Goal: Use online tool/utility: Utilize a website feature to perform a specific function

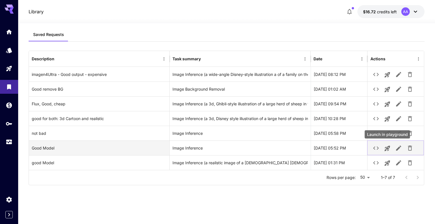
click at [384, 149] on icon "Launch in playground" at bounding box center [387, 148] width 7 height 7
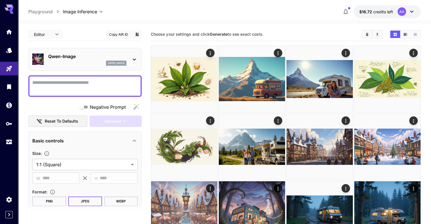
click at [111, 86] on textarea "Negative Prompt" at bounding box center [84, 86] width 105 height 14
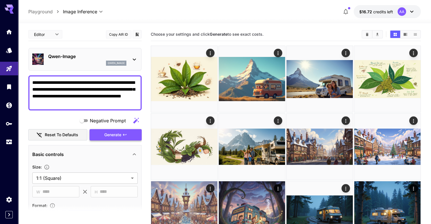
click at [126, 134] on icon "button" at bounding box center [124, 135] width 5 height 5
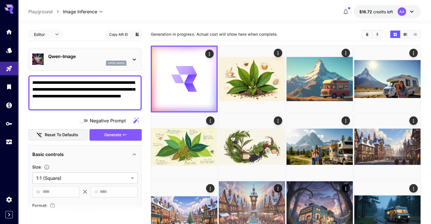
click at [105, 86] on textarea "**********" at bounding box center [84, 92] width 105 height 27
paste textarea "**********"
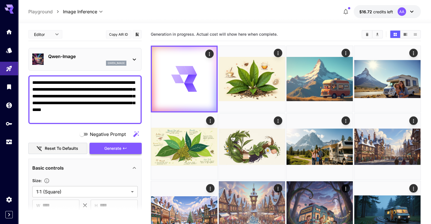
type textarea "**********"
click at [123, 151] on button "Generate" at bounding box center [116, 149] width 52 height 12
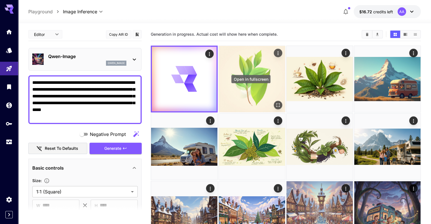
click at [275, 102] on icon "Open in fullscreen" at bounding box center [278, 105] width 6 height 6
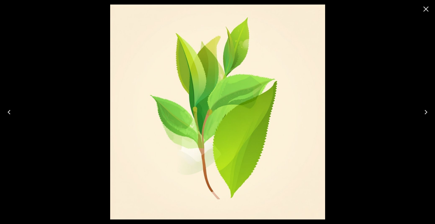
click at [427, 10] on icon "Close" at bounding box center [426, 9] width 5 height 5
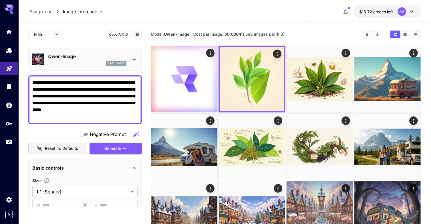
scroll to position [85, 0]
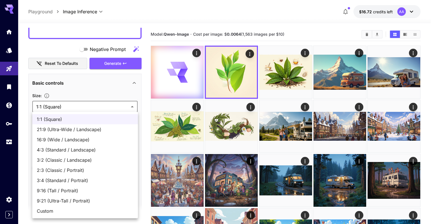
click at [96, 138] on span "16:9 (Wide / Landscape)" at bounding box center [85, 139] width 97 height 7
type input "**********"
type input "****"
type input "***"
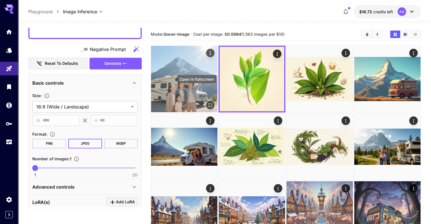
click at [207, 102] on icon "Open in fullscreen" at bounding box center [210, 105] width 6 height 6
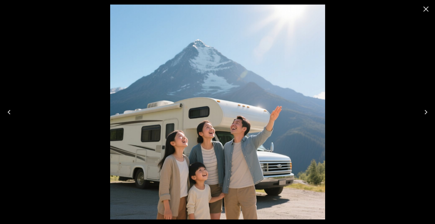
click at [423, 8] on icon "Close" at bounding box center [426, 9] width 9 height 9
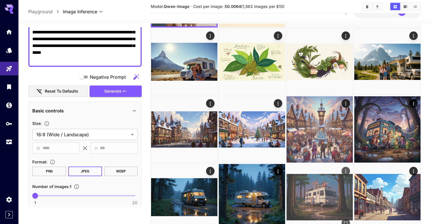
click at [353, 164] on img at bounding box center [320, 197] width 66 height 66
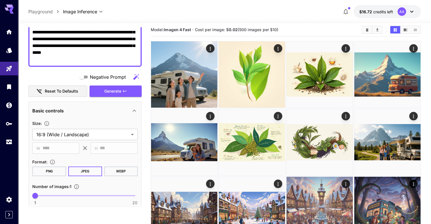
scroll to position [0, 0]
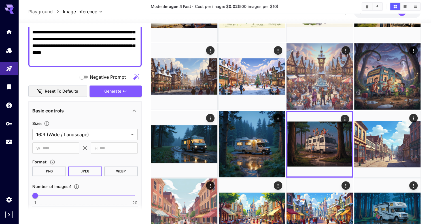
scroll to position [142, 0]
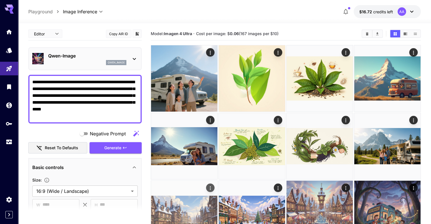
scroll to position [0, 0]
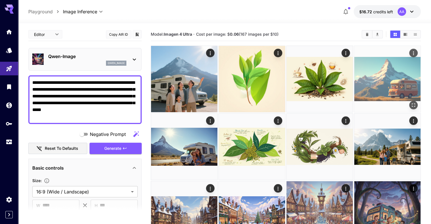
click at [411, 102] on icon "Open in fullscreen" at bounding box center [414, 105] width 6 height 6
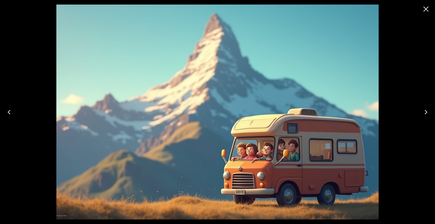
click at [426, 9] on icon "Close" at bounding box center [426, 9] width 5 height 5
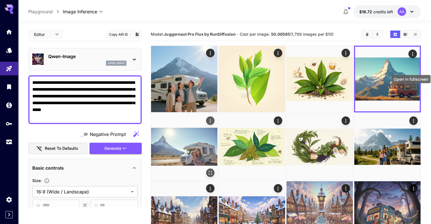
click at [213, 170] on icon "Open in fullscreen" at bounding box center [210, 173] width 6 height 6
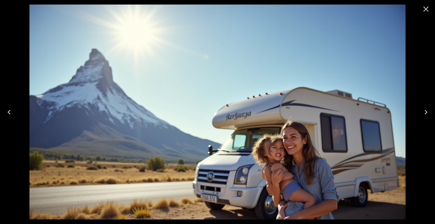
click at [425, 11] on icon "Close" at bounding box center [426, 9] width 9 height 9
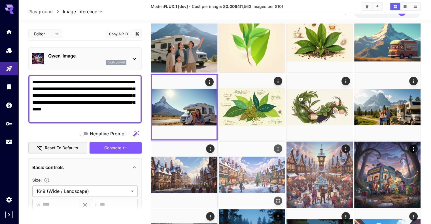
scroll to position [57, 0]
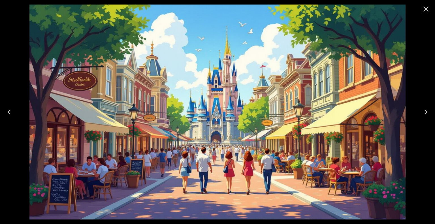
click at [423, 114] on icon "Next" at bounding box center [426, 112] width 9 height 9
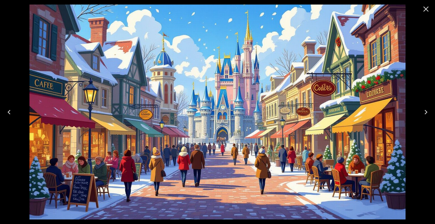
click at [423, 114] on icon "Next" at bounding box center [426, 112] width 9 height 9
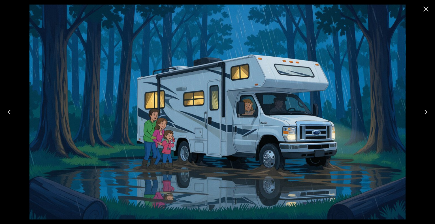
click at [426, 10] on icon "Close" at bounding box center [426, 9] width 5 height 5
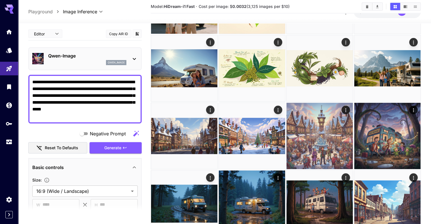
scroll to position [113, 0]
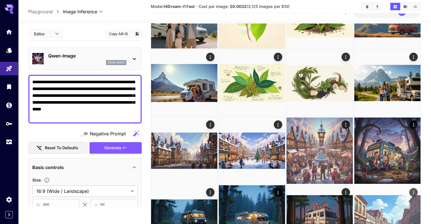
scroll to position [85, 0]
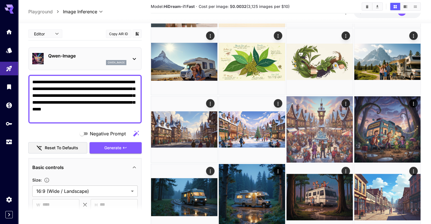
click at [116, 151] on button "Generate" at bounding box center [116, 148] width 52 height 12
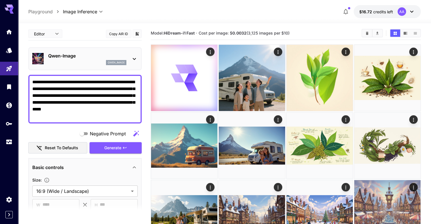
scroll to position [0, 0]
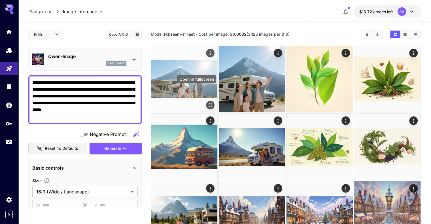
click at [209, 103] on icon "Open in fullscreen" at bounding box center [210, 104] width 3 height 3
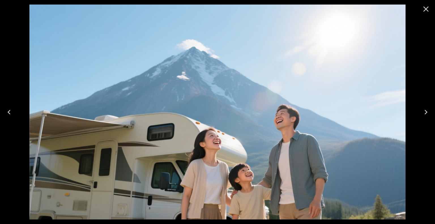
click at [430, 11] on icon "Close" at bounding box center [426, 9] width 9 height 9
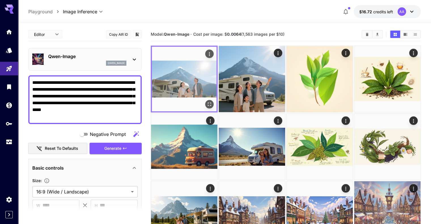
click at [187, 84] on img at bounding box center [184, 79] width 65 height 65
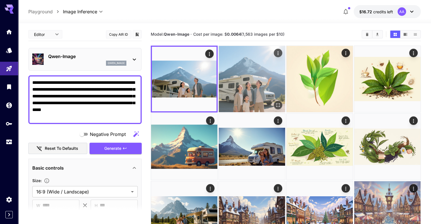
click at [221, 77] on img at bounding box center [252, 79] width 66 height 66
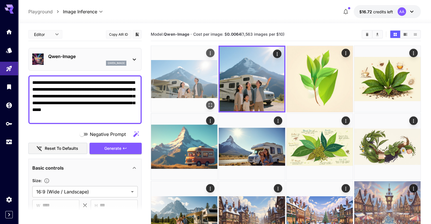
click at [181, 80] on img at bounding box center [184, 79] width 66 height 66
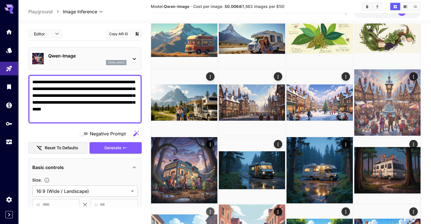
scroll to position [113, 0]
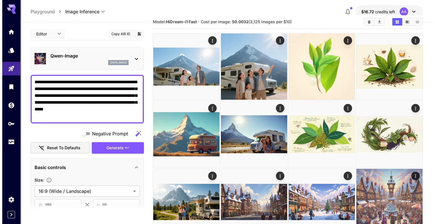
scroll to position [0, 0]
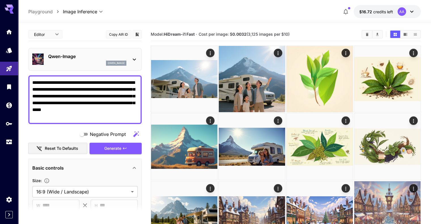
click at [138, 57] on div "Qwen-Image qwen_image" at bounding box center [84, 59] width 113 height 23
click at [134, 59] on icon at bounding box center [134, 60] width 3 height 2
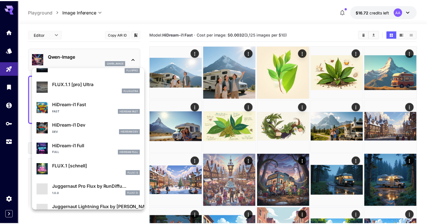
scroll to position [426, 0]
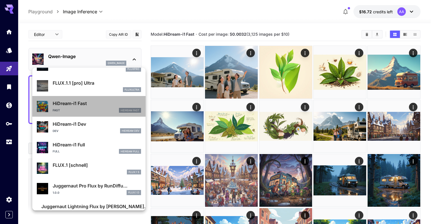
click at [98, 106] on p "HiDream-i1 Fast" at bounding box center [97, 103] width 88 height 7
type input "**"
type input "*"
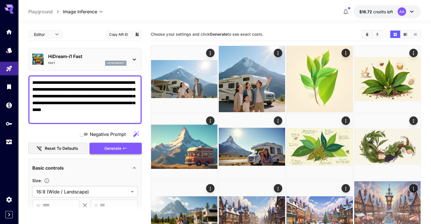
click at [117, 154] on button "Generate" at bounding box center [116, 149] width 52 height 12
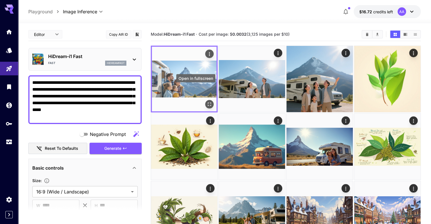
click at [207, 101] on icon "Open in fullscreen" at bounding box center [210, 104] width 6 height 6
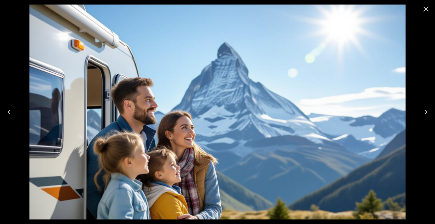
click at [424, 7] on icon "Close" at bounding box center [426, 9] width 5 height 5
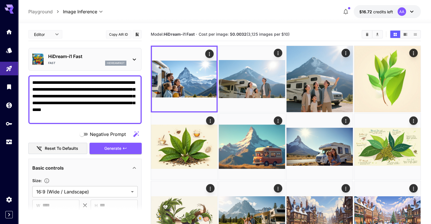
click at [37, 82] on textarea "**********" at bounding box center [84, 99] width 105 height 41
type textarea "**********"
click at [122, 153] on button "Generate" at bounding box center [116, 149] width 52 height 12
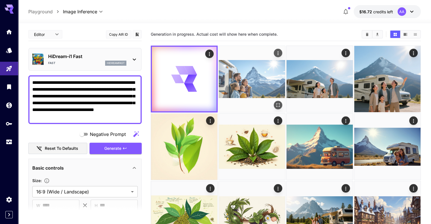
click at [219, 77] on img at bounding box center [252, 79] width 66 height 66
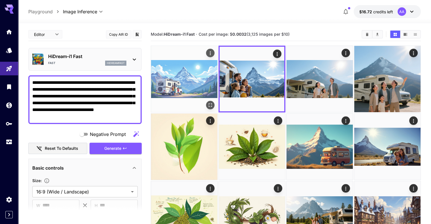
click at [176, 79] on img at bounding box center [184, 79] width 66 height 66
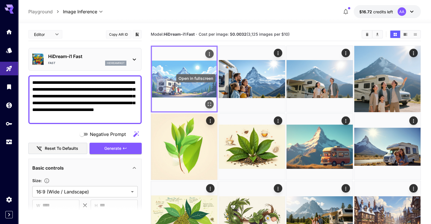
click at [207, 101] on icon "Open in fullscreen" at bounding box center [210, 104] width 6 height 6
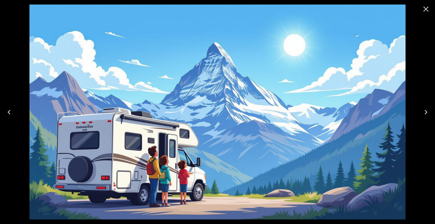
click at [426, 6] on icon "Close" at bounding box center [426, 9] width 9 height 9
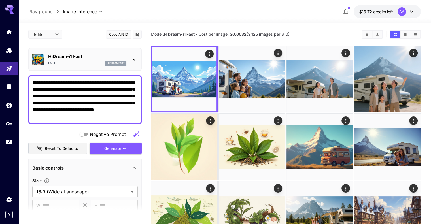
click at [84, 107] on textarea "**********" at bounding box center [84, 99] width 105 height 41
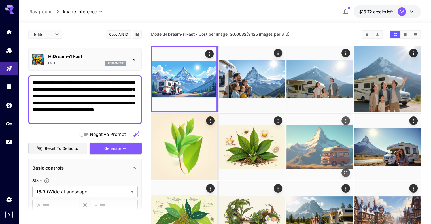
click at [287, 128] on img at bounding box center [320, 147] width 66 height 66
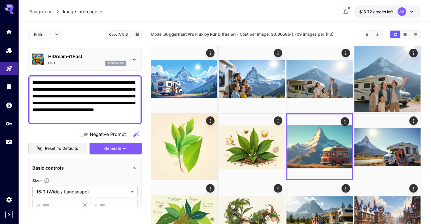
click at [133, 61] on icon at bounding box center [134, 59] width 7 height 7
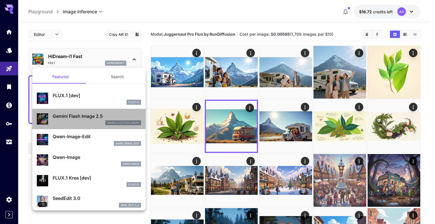
click at [92, 122] on div "gemini_2_5_flash_image" at bounding box center [97, 122] width 88 height 5
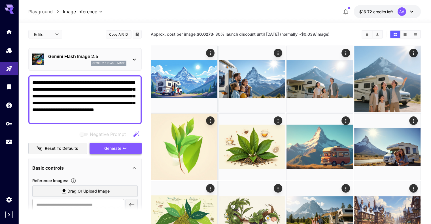
click at [110, 149] on span "Generate" at bounding box center [112, 148] width 17 height 7
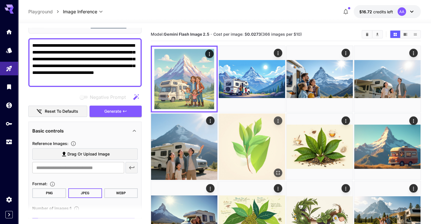
scroll to position [7, 0]
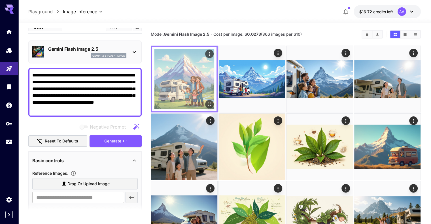
click at [207, 101] on icon "Open in fullscreen" at bounding box center [210, 104] width 6 height 6
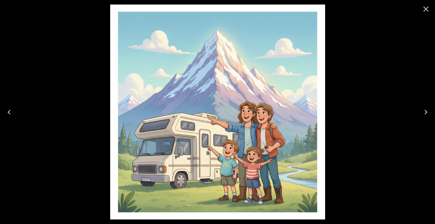
click at [239, 143] on img at bounding box center [217, 112] width 215 height 215
click at [423, 9] on icon "Close" at bounding box center [426, 9] width 9 height 9
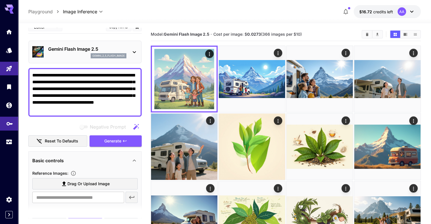
click at [4, 127] on link at bounding box center [9, 124] width 18 height 14
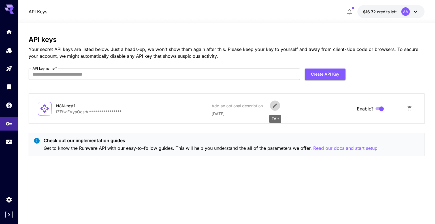
click at [276, 107] on icon "Edit" at bounding box center [275, 106] width 6 height 6
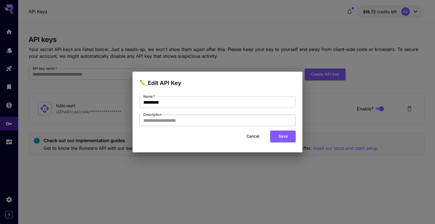
click at [224, 124] on input "Description" at bounding box center [217, 120] width 156 height 11
click at [249, 136] on button "Cancel" at bounding box center [253, 137] width 26 height 12
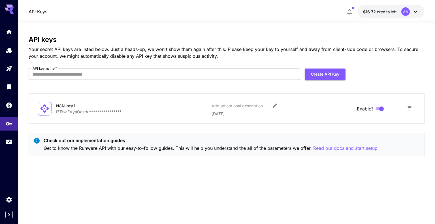
click at [144, 77] on input "API key name   *" at bounding box center [165, 74] width 272 height 11
type input "*********"
click at [325, 78] on button "Create API Key" at bounding box center [325, 75] width 41 height 12
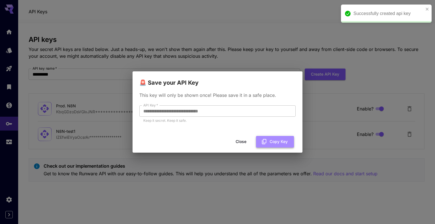
click at [280, 143] on button "Copy Key" at bounding box center [275, 142] width 38 height 12
click at [238, 39] on div "**********" at bounding box center [217, 112] width 435 height 224
click at [205, 33] on div "**********" at bounding box center [217, 112] width 435 height 224
click at [238, 140] on button "Close" at bounding box center [241, 142] width 26 height 12
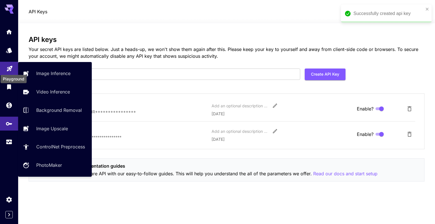
click at [8, 66] on icon "Playground" at bounding box center [9, 66] width 7 height 7
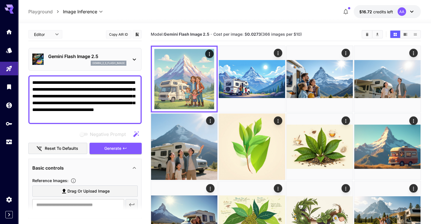
click at [125, 34] on button "Copy AIR ID" at bounding box center [119, 34] width 26 height 8
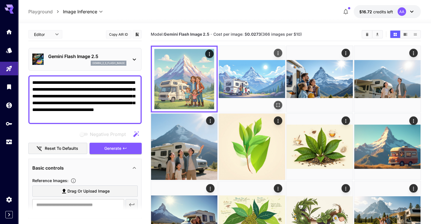
click at [247, 80] on img at bounding box center [252, 79] width 66 height 66
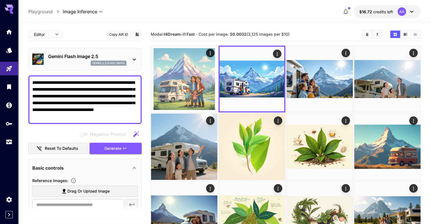
click at [176, 35] on b "HiDream-i1 Fast" at bounding box center [179, 34] width 31 height 5
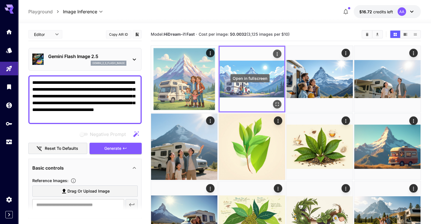
click at [274, 101] on icon "Open in fullscreen" at bounding box center [277, 104] width 6 height 6
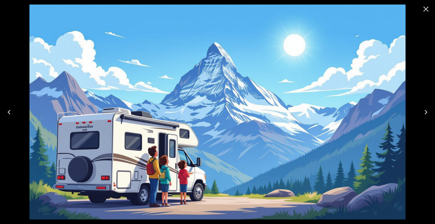
click at [430, 13] on icon "Close" at bounding box center [426, 9] width 9 height 9
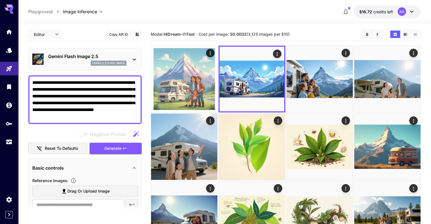
click at [134, 54] on div "Gemini Flash Image 2.5 gemini_2_5_flash_image" at bounding box center [84, 59] width 105 height 17
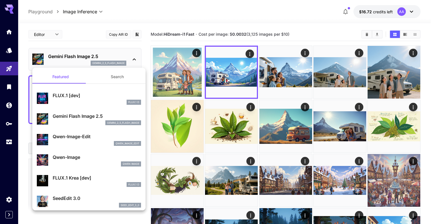
click at [124, 78] on button "Search" at bounding box center [117, 77] width 57 height 14
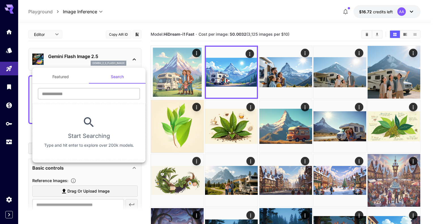
click at [91, 92] on input "text" at bounding box center [89, 93] width 102 height 11
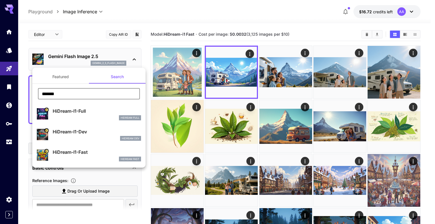
type input "*******"
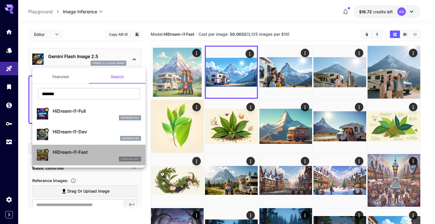
click at [94, 149] on p "HiDream-I1-Fast" at bounding box center [97, 152] width 88 height 7
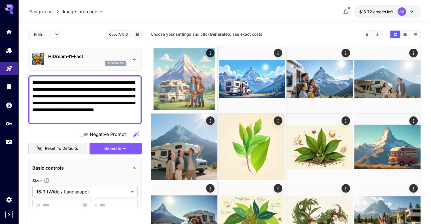
click at [123, 34] on button "Copy AIR ID" at bounding box center [119, 34] width 26 height 8
